Goal: Find contact information: Find contact information

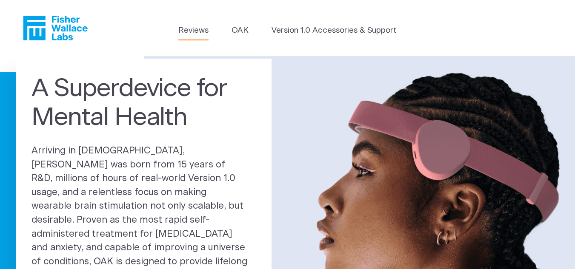
click at [188, 34] on link "Reviews" at bounding box center [193, 31] width 30 height 12
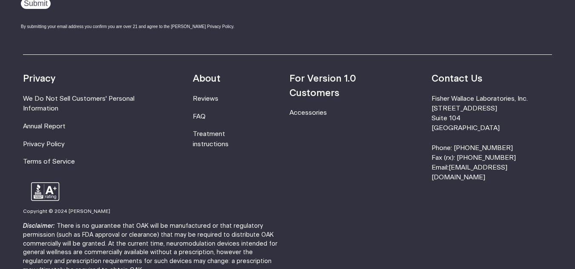
scroll to position [1237, 0]
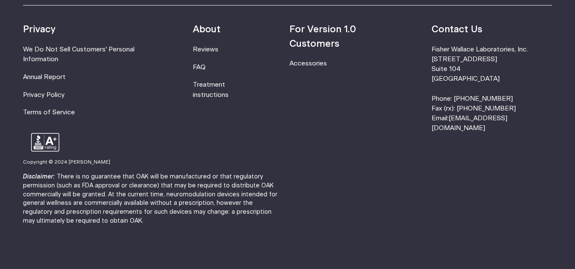
click at [462, 47] on li "[PERSON_NAME] Laboratories, Inc. [STREET_ADDRESS] Phone: [PHONE_NUMBER] Fax (rx…" at bounding box center [491, 89] width 120 height 88
drag, startPoint x: 462, startPoint y: 47, endPoint x: 528, endPoint y: 48, distance: 66.4
click at [528, 48] on li "[PERSON_NAME] Laboratories, Inc. [STREET_ADDRESS] Phone: [PHONE_NUMBER] Fax (rx…" at bounding box center [491, 89] width 120 height 88
